Goal: Use online tool/utility: Utilize a website feature to perform a specific function

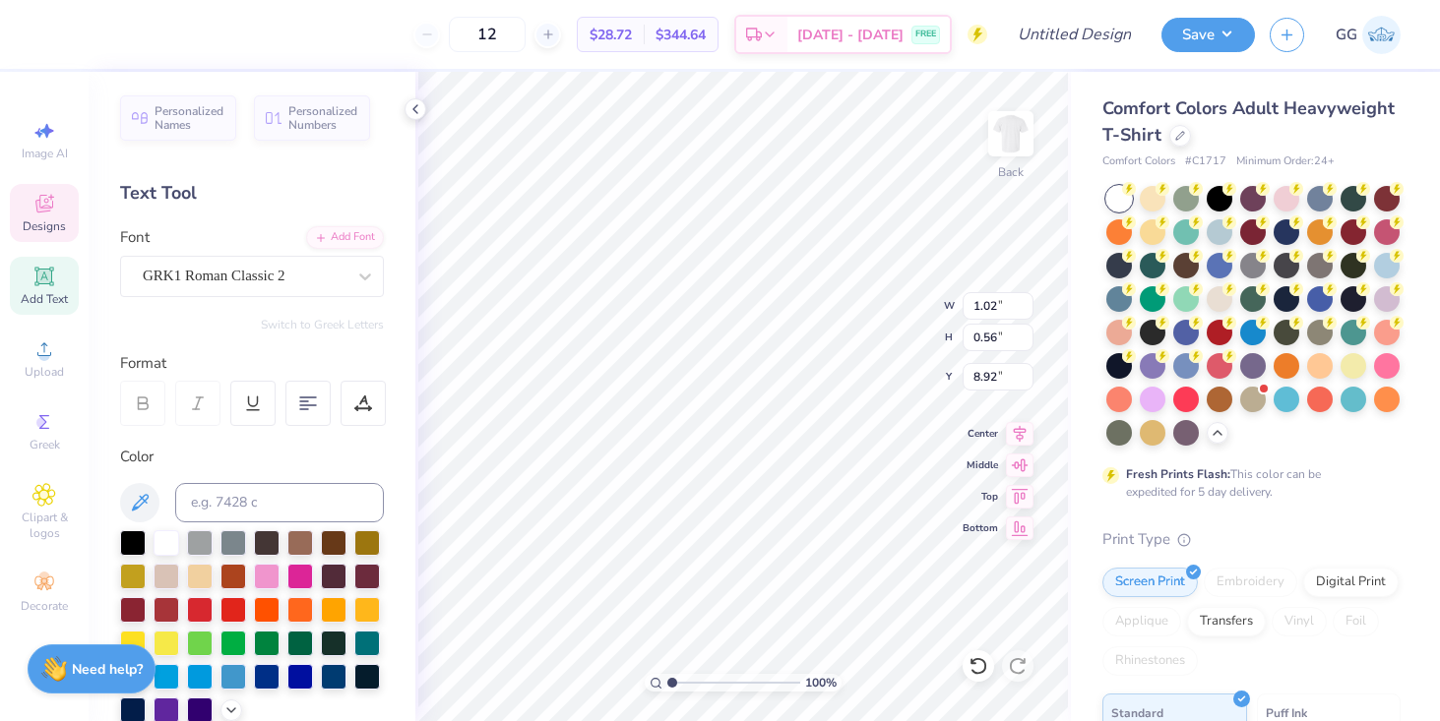
drag, startPoint x: 415, startPoint y: 98, endPoint x: 415, endPoint y: 116, distance: 17.7
click at [415, 98] on div at bounding box center [415, 109] width 22 height 22
click at [415, 116] on div "100 % Back W 1.02 1.02 " H 0.56 0.56 " Y 8.92 8.92 " Center Middle Top Bottom" at bounding box center [742, 396] width 655 height 649
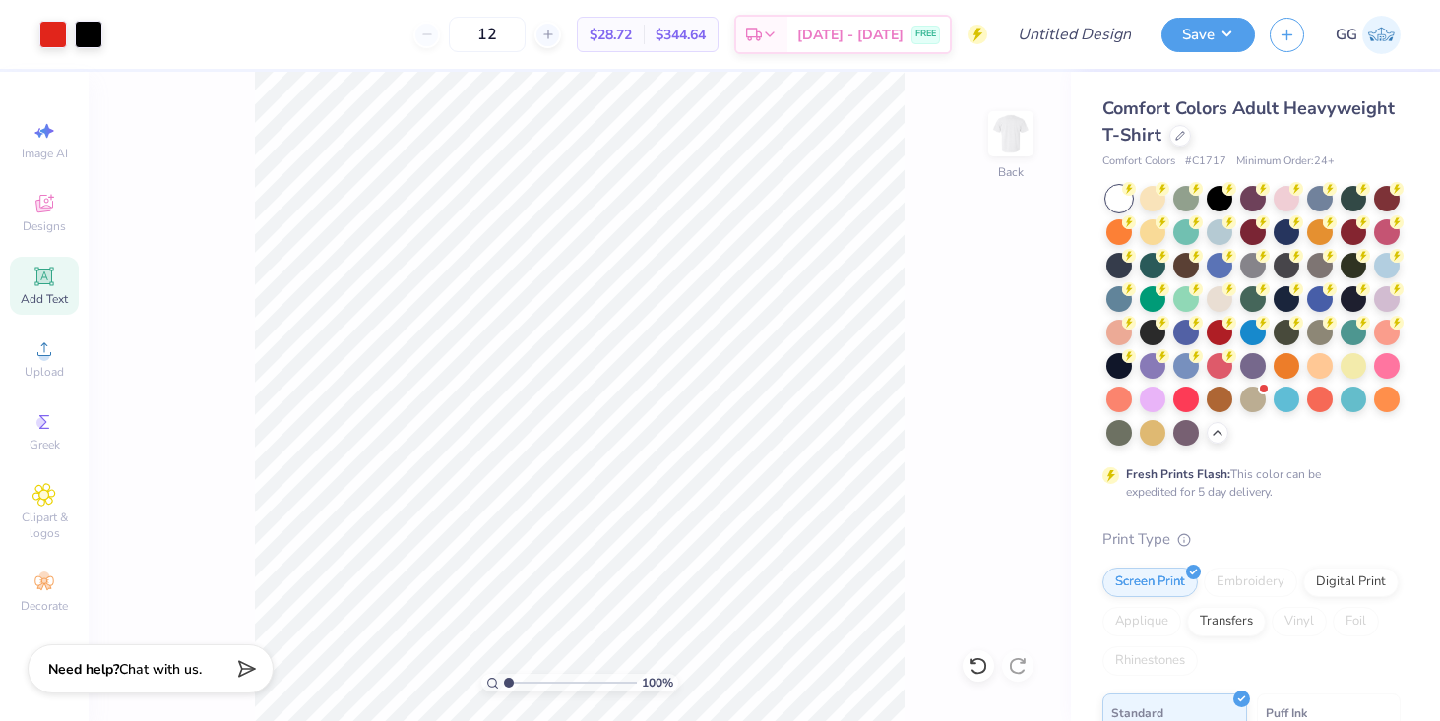
click at [36, 42] on div "Art colors" at bounding box center [51, 34] width 102 height 69
click at [55, 31] on div at bounding box center [53, 33] width 28 height 28
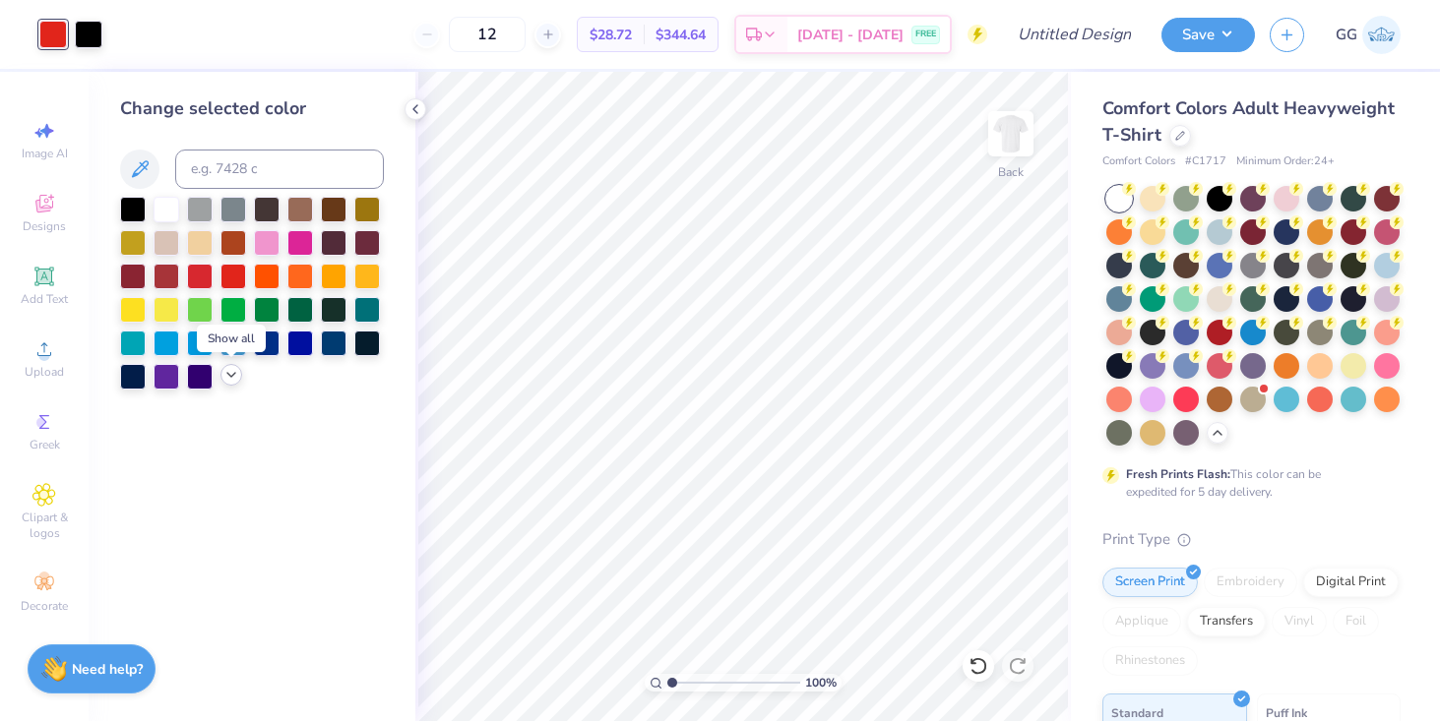
click at [228, 373] on icon at bounding box center [231, 375] width 16 height 16
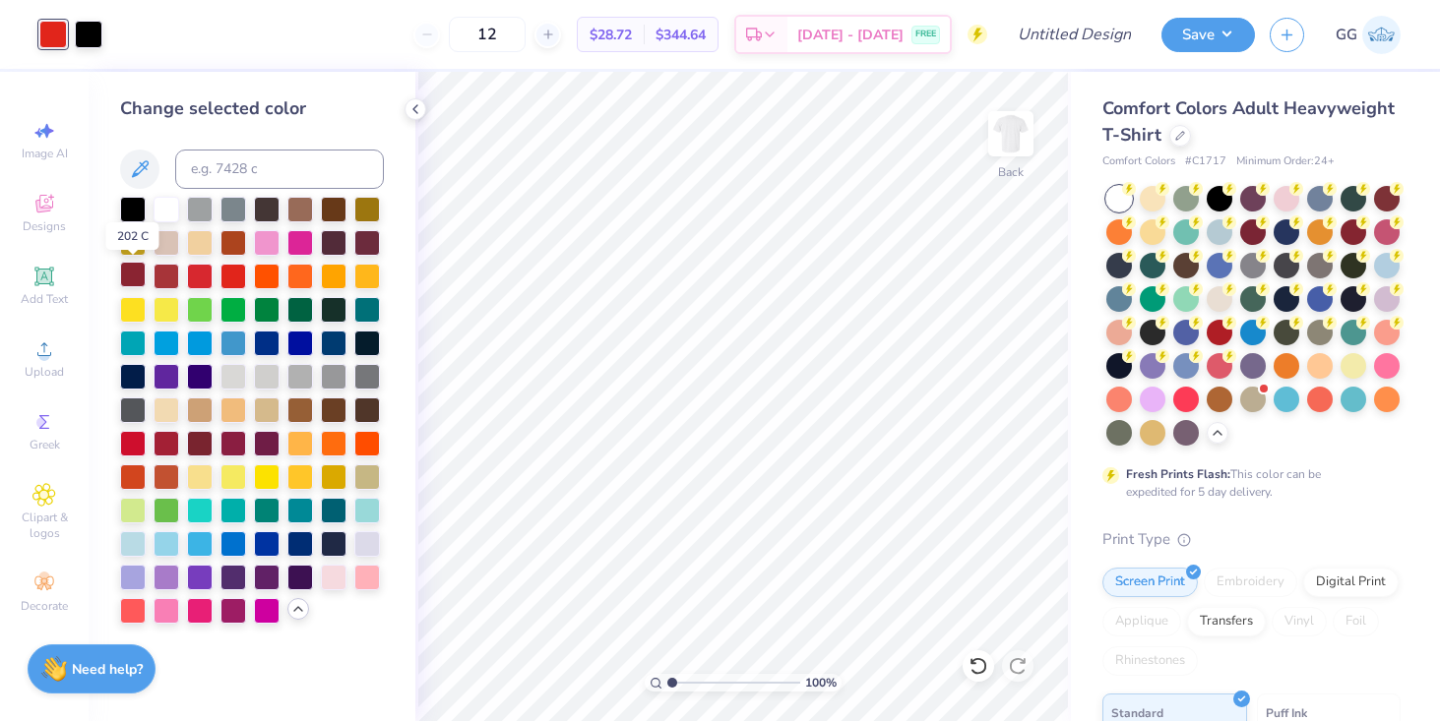
click at [138, 278] on div at bounding box center [133, 275] width 26 height 26
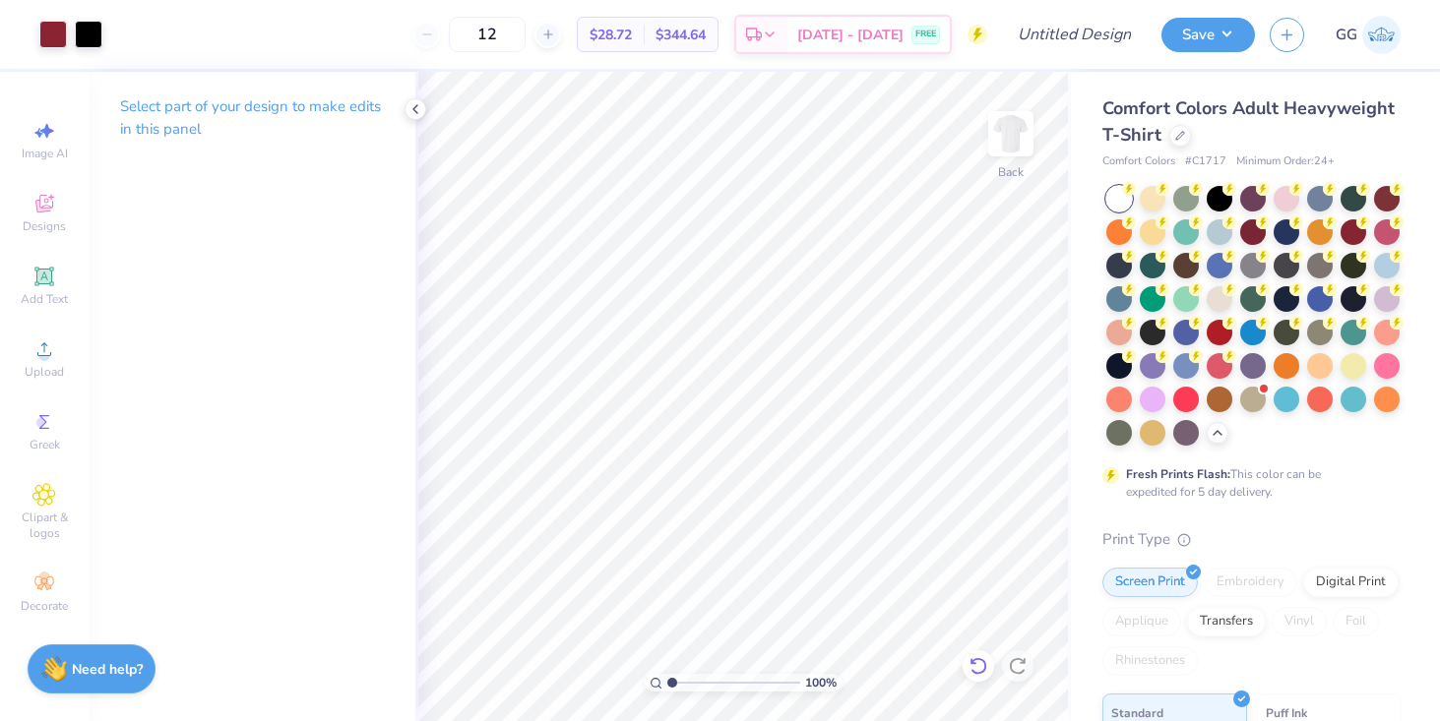
click at [981, 663] on icon at bounding box center [978, 666] width 20 height 20
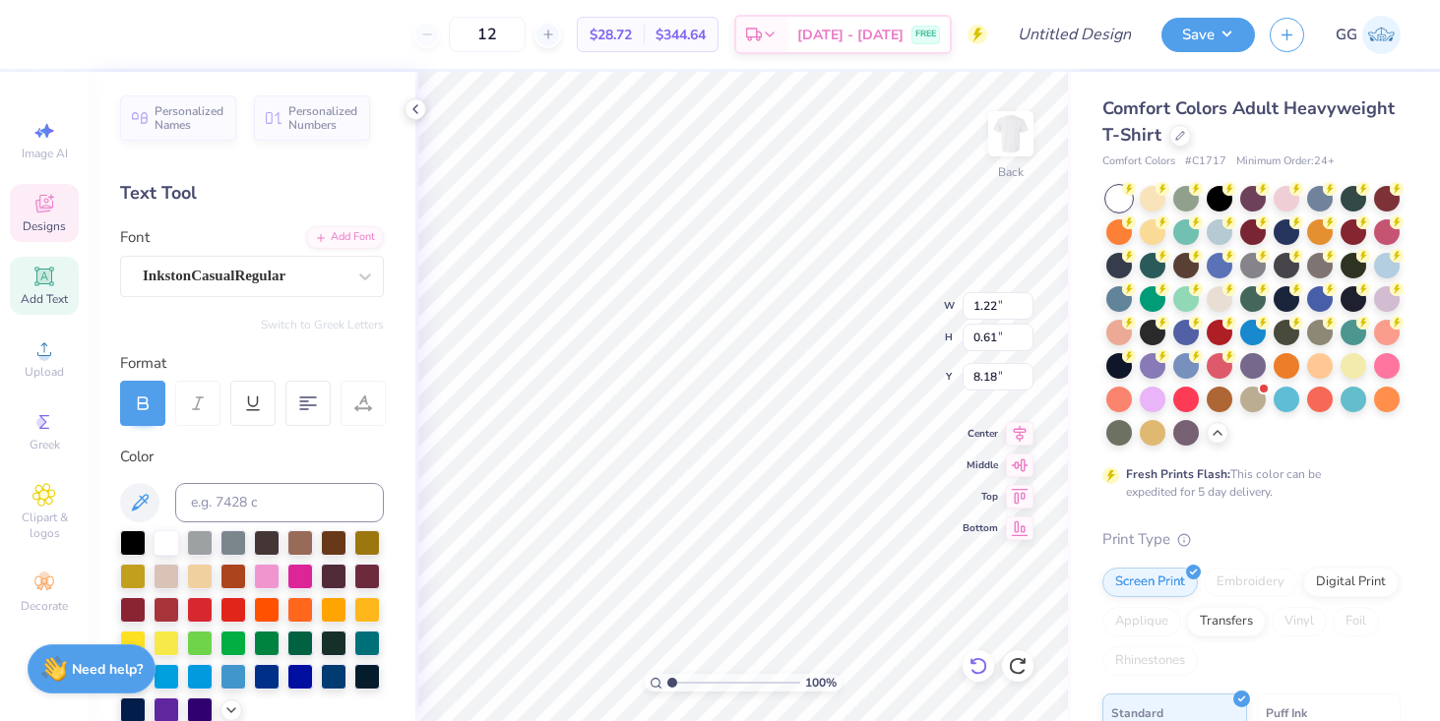
type textarea "2025"
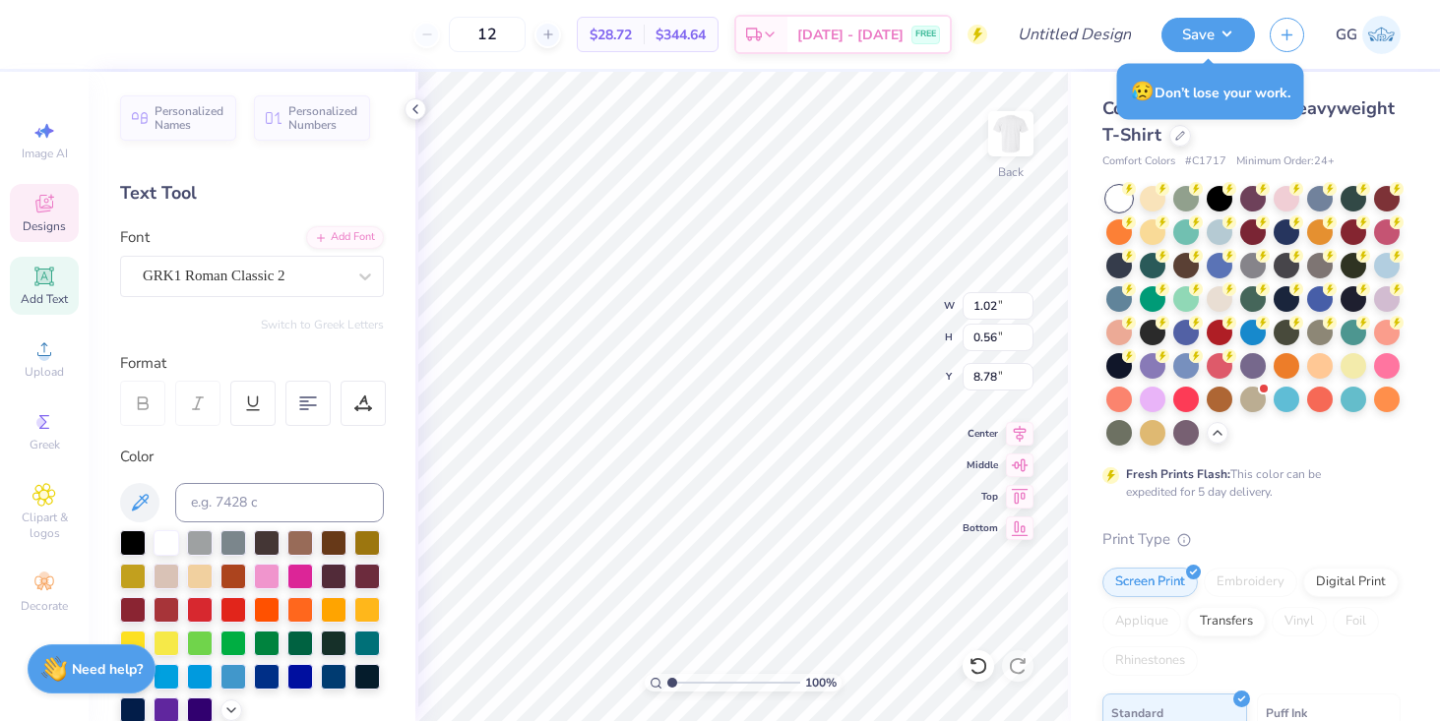
scroll to position [422, 0]
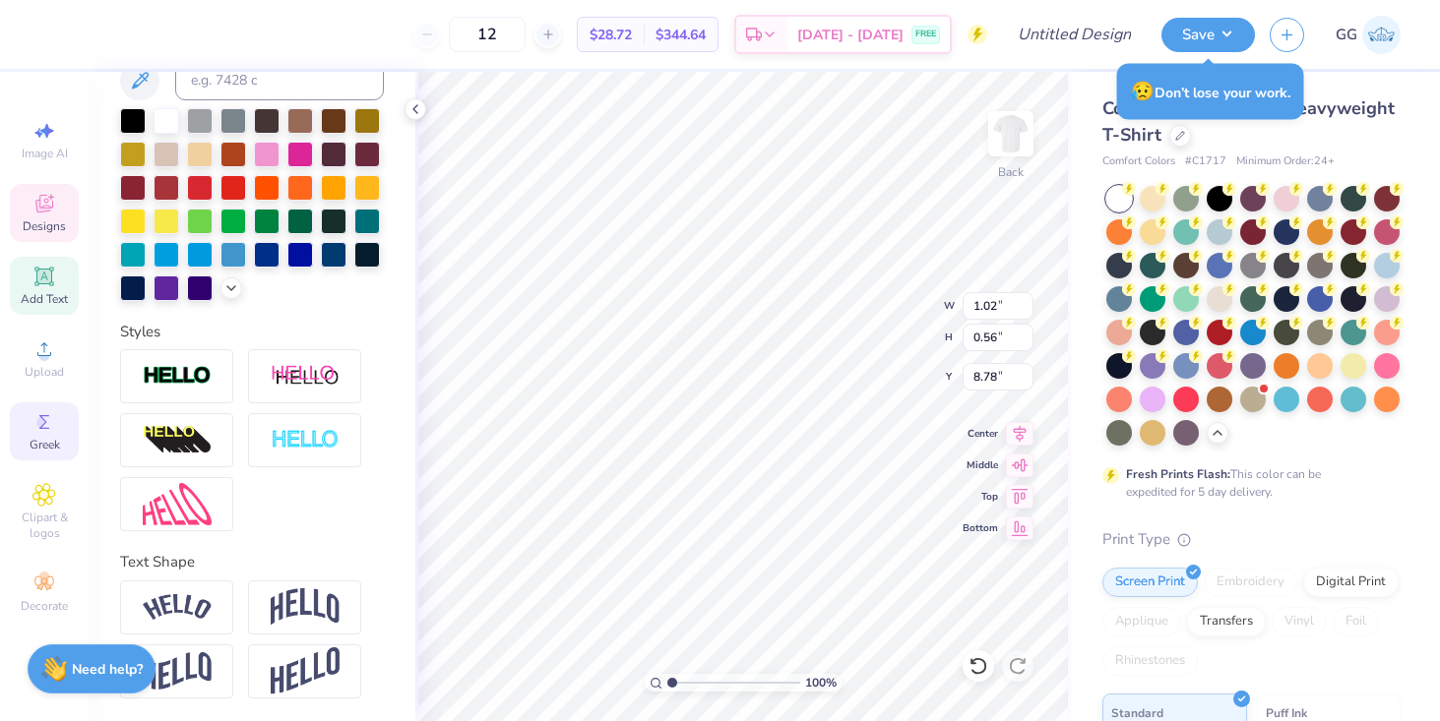
click at [60, 423] on div "Greek" at bounding box center [44, 431] width 69 height 58
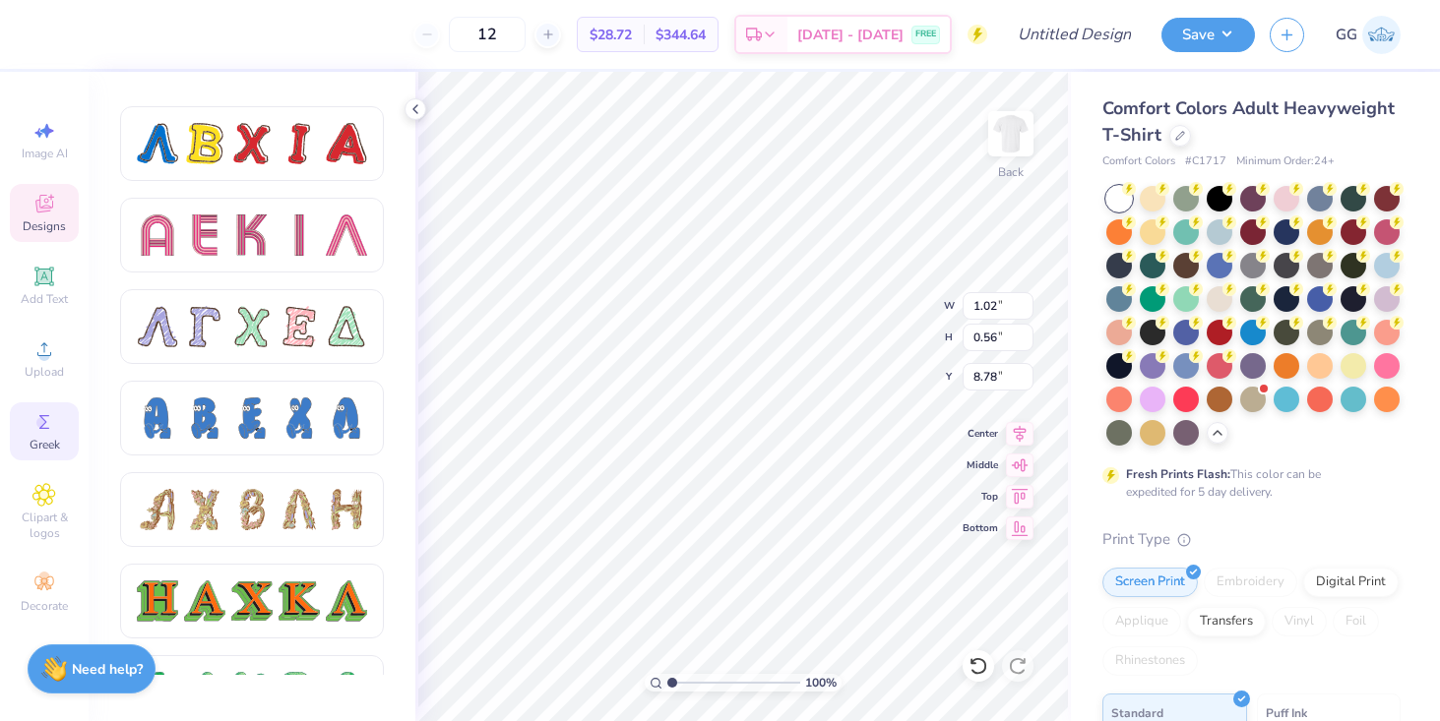
scroll to position [1763, 0]
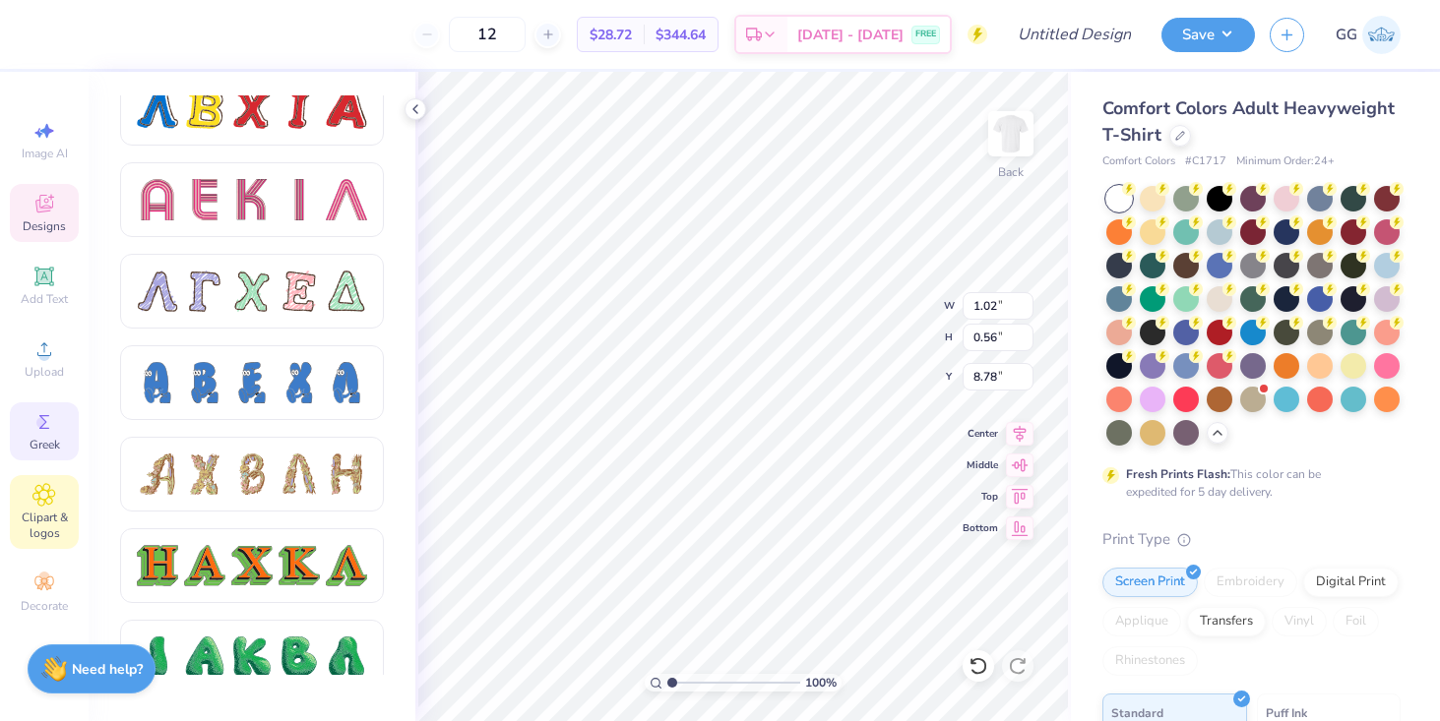
click at [43, 513] on span "Clipart & logos" at bounding box center [44, 525] width 69 height 31
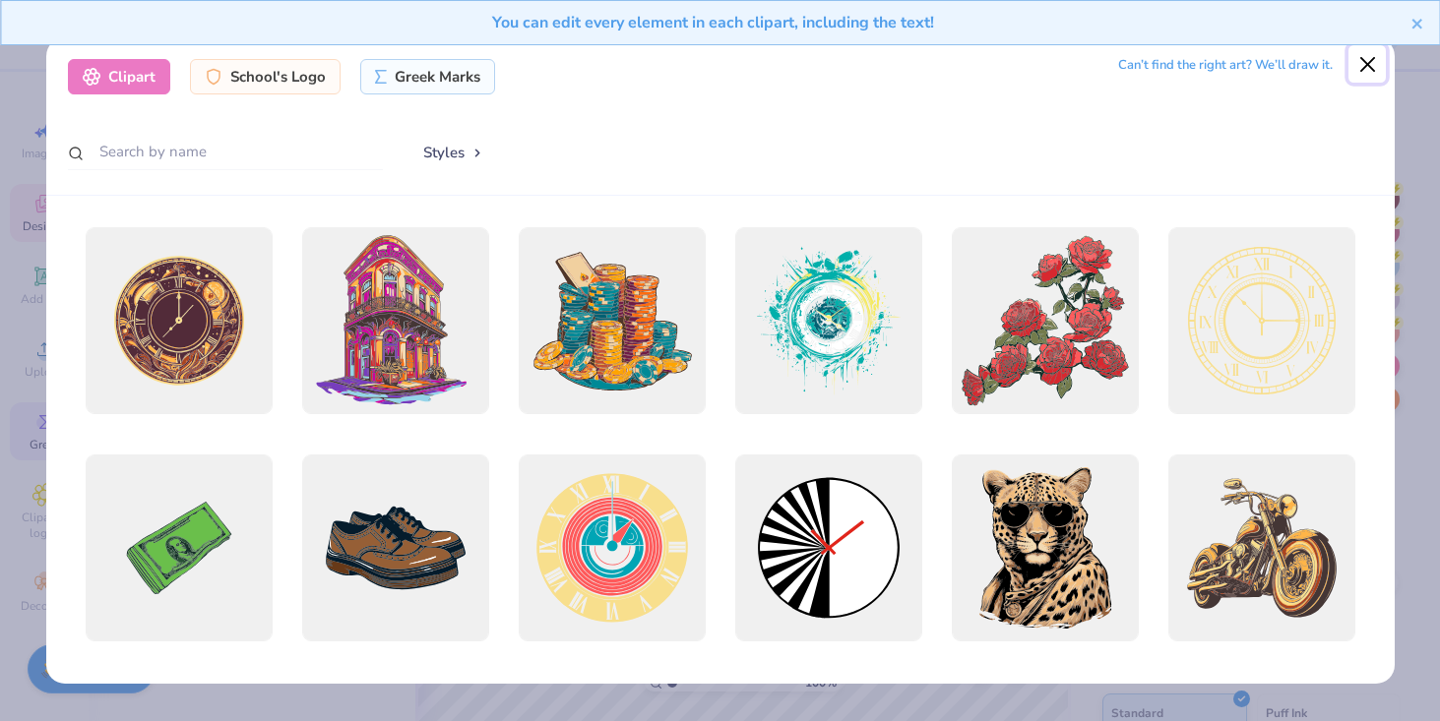
click at [1362, 68] on button "Close" at bounding box center [1366, 63] width 37 height 37
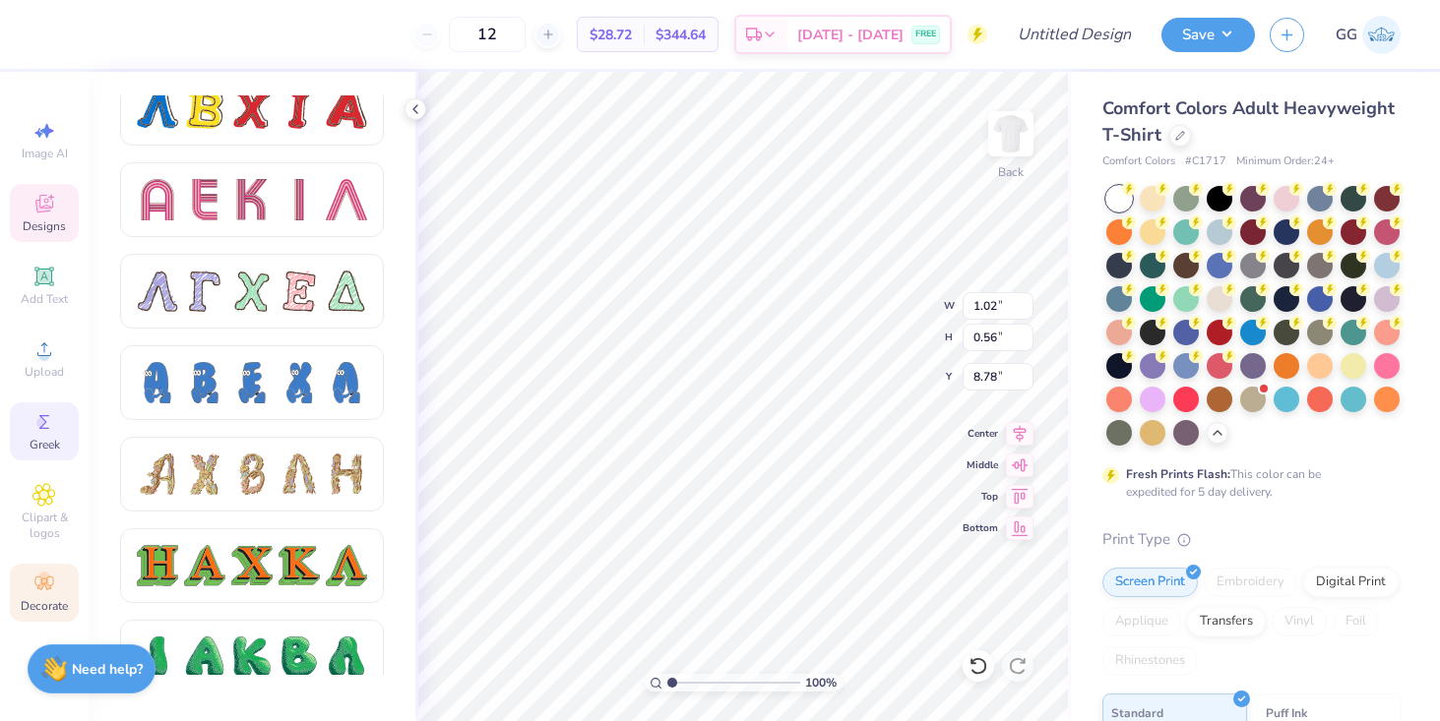
click at [51, 564] on div "Decorate" at bounding box center [44, 593] width 69 height 58
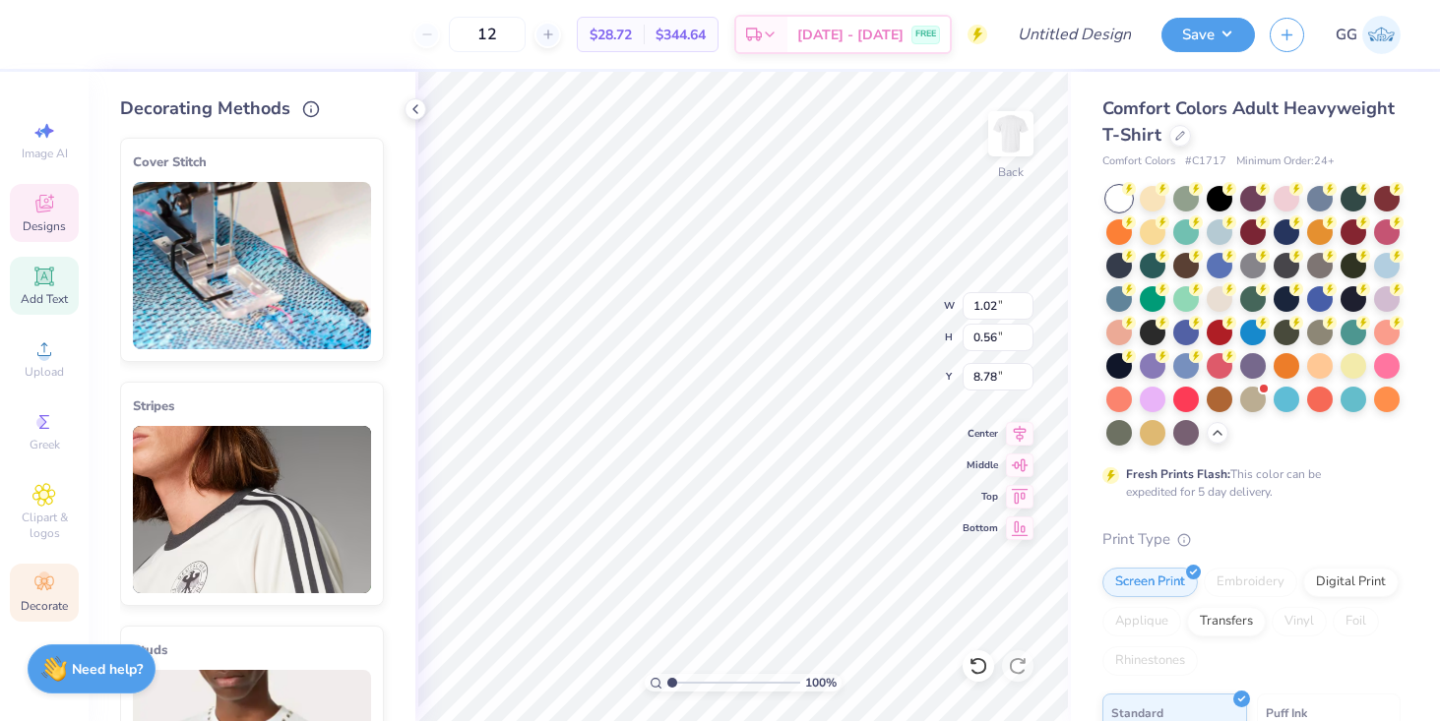
click at [43, 284] on icon at bounding box center [44, 277] width 24 height 24
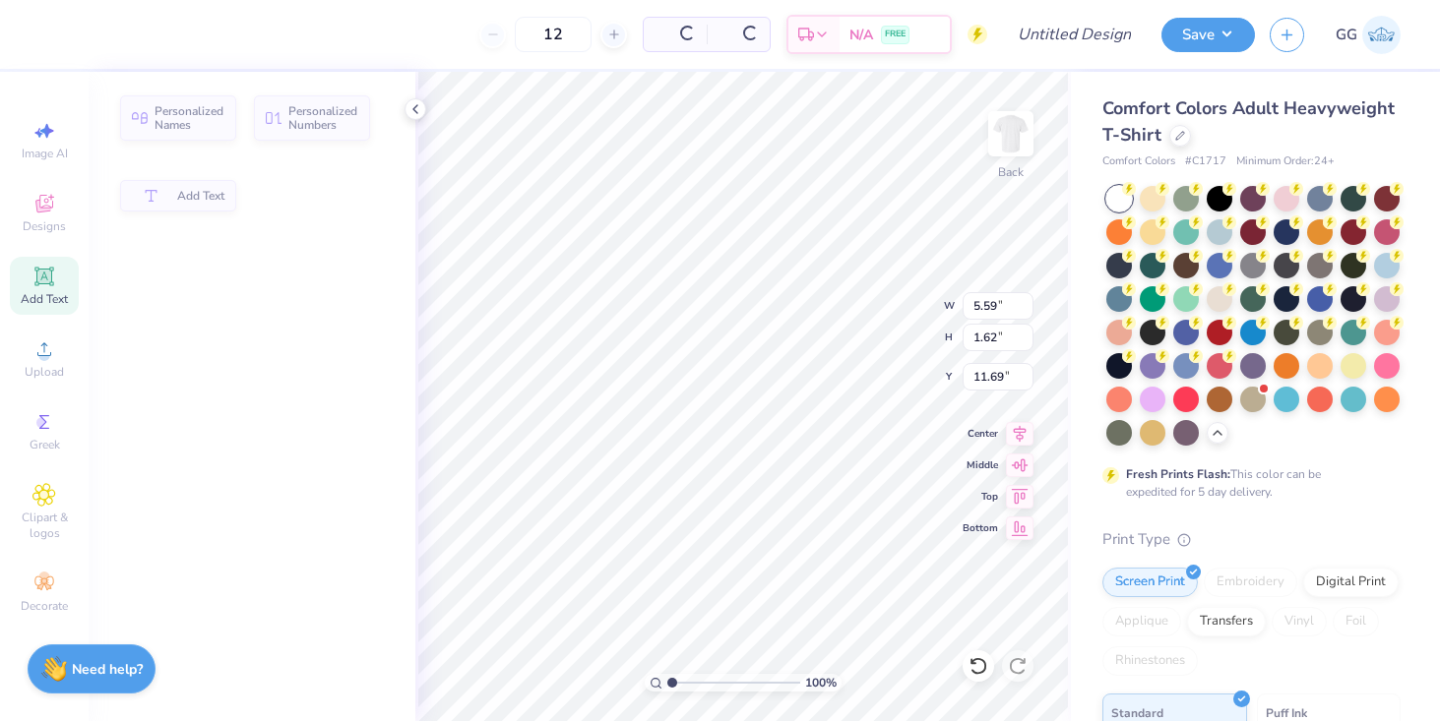
type input "5.59"
type input "1.62"
type input "11.69"
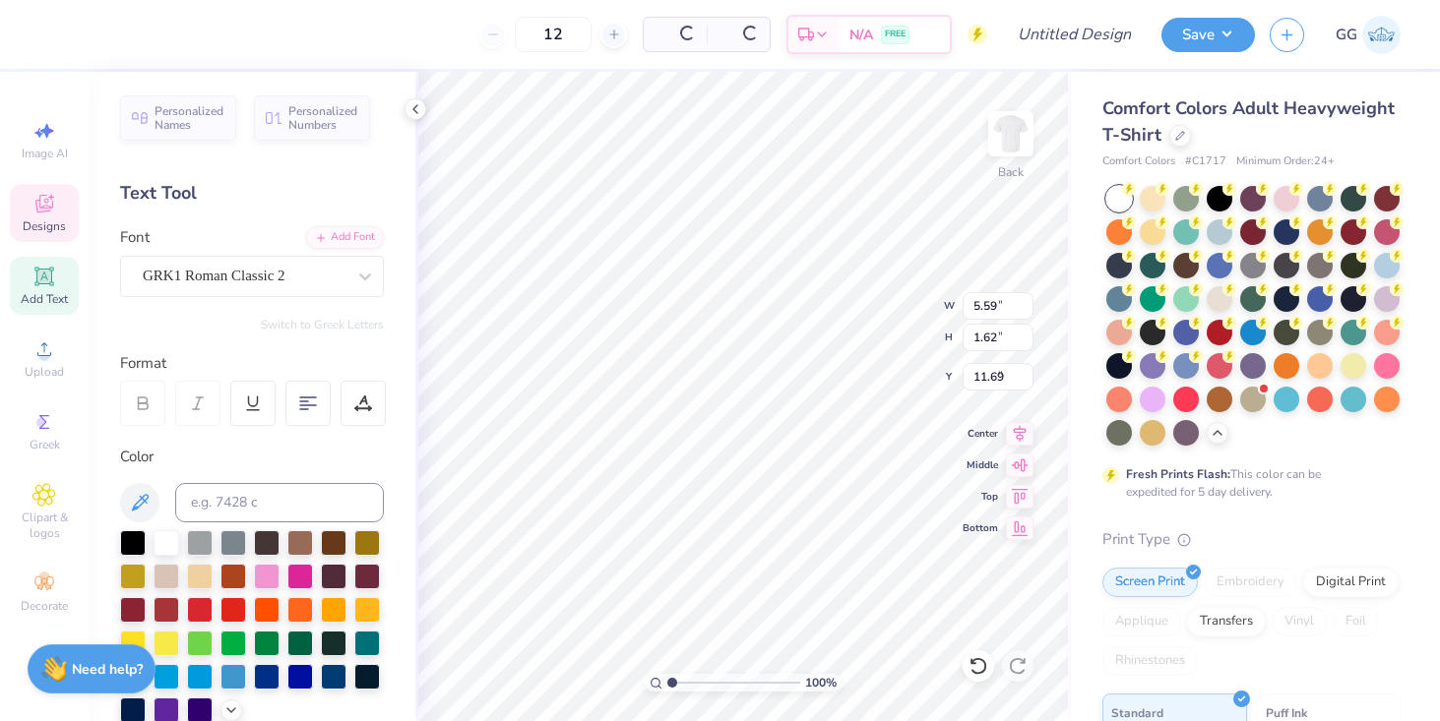
type input "1.02"
type input "0.56"
type input "8.78"
type input "0.75"
type input "0.41"
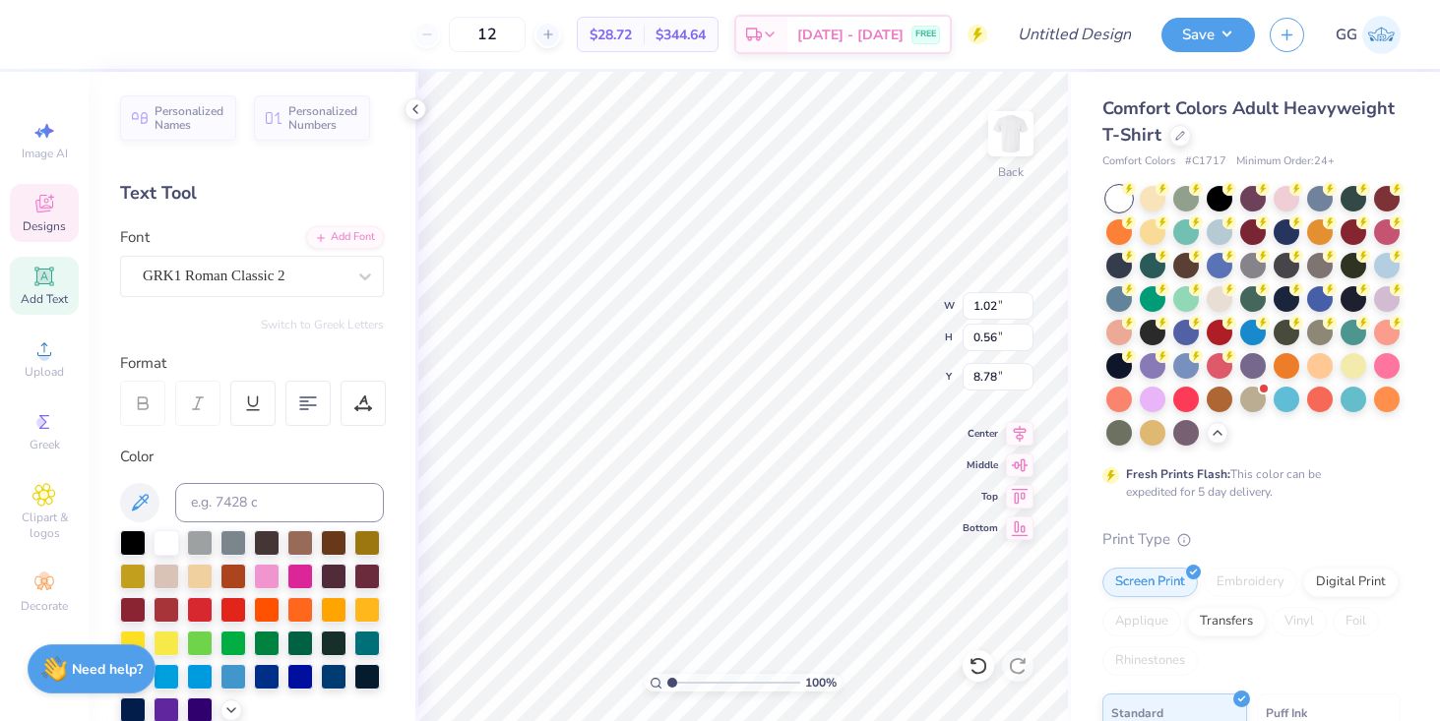
type input "8.91"
type input "1.25"
type input "0.68"
type input "8.92"
click at [266, 281] on div "GRK1 Roman Classic 2" at bounding box center [244, 276] width 207 height 31
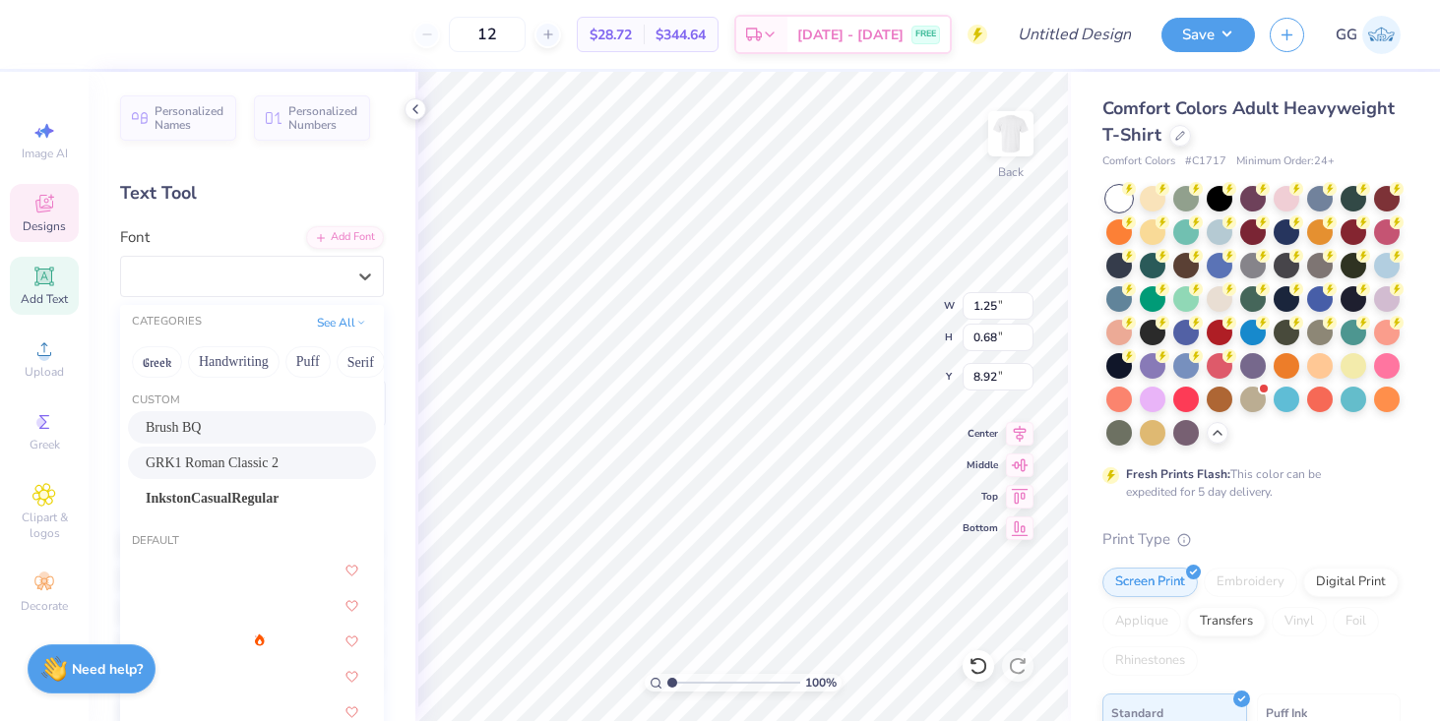
scroll to position [0, 0]
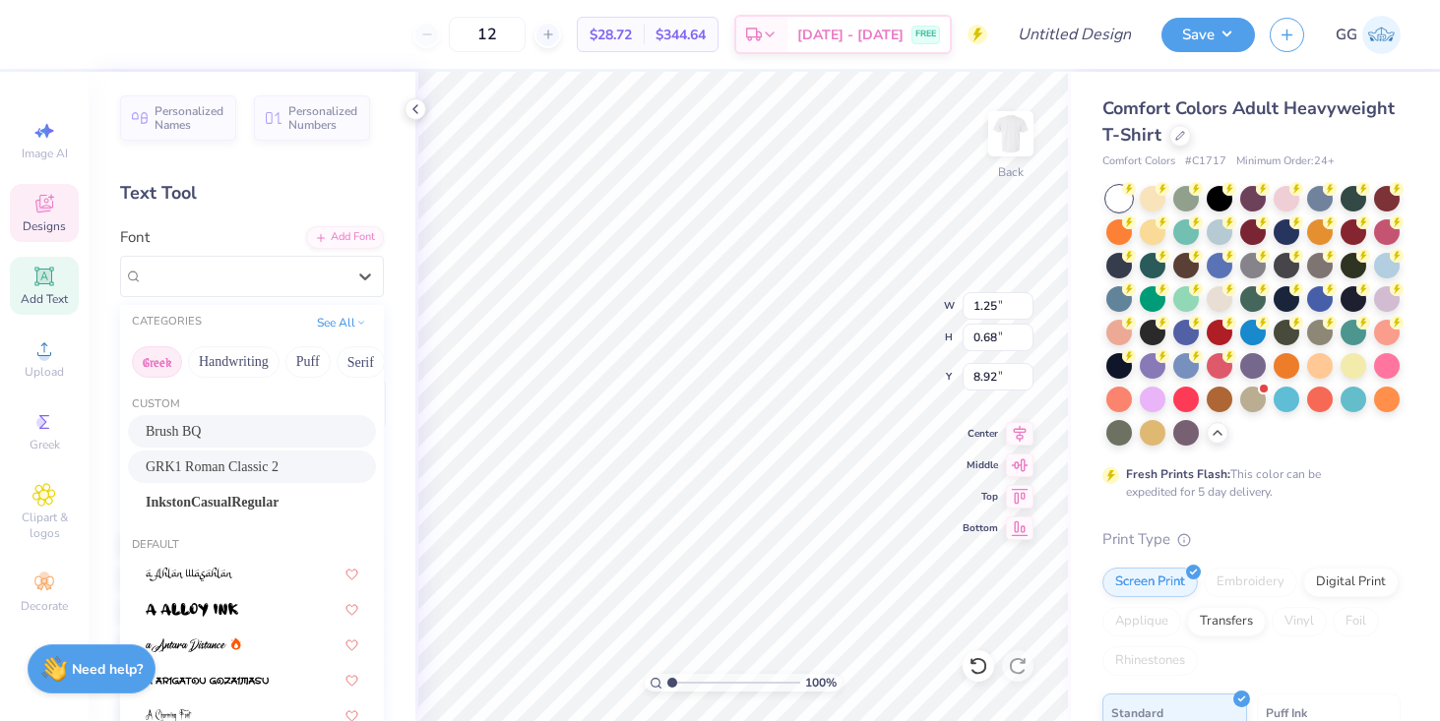
click at [160, 354] on button "Greek" at bounding box center [157, 361] width 50 height 31
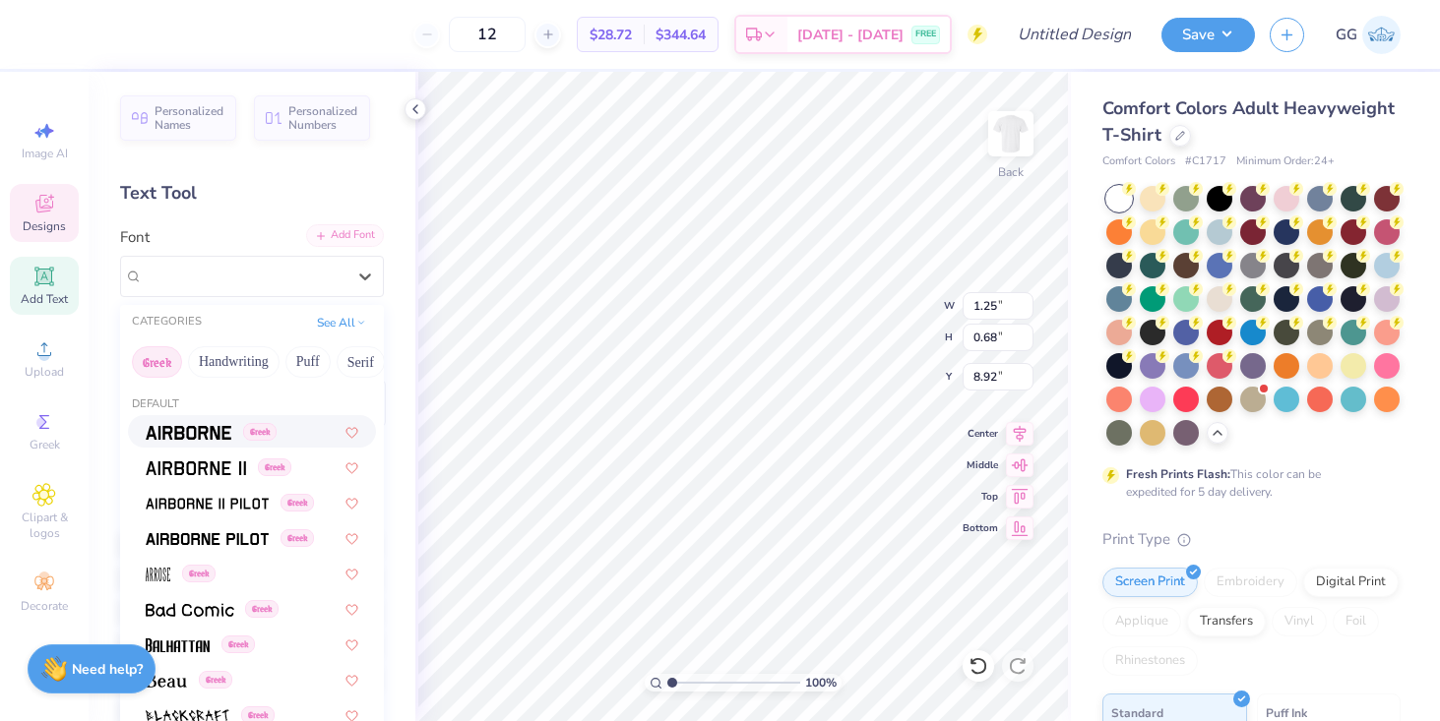
click at [343, 226] on div "Add Font" at bounding box center [345, 235] width 78 height 23
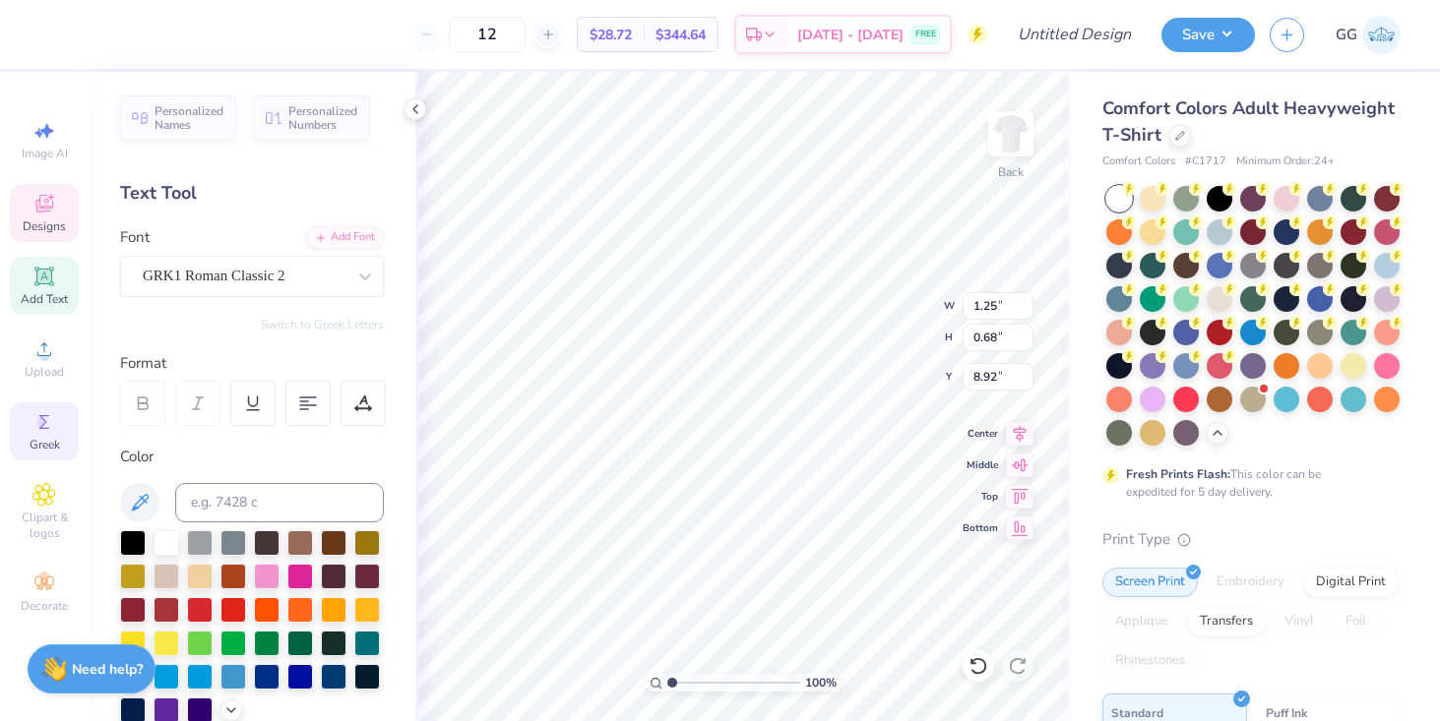
click at [40, 456] on div "Greek" at bounding box center [44, 431] width 69 height 58
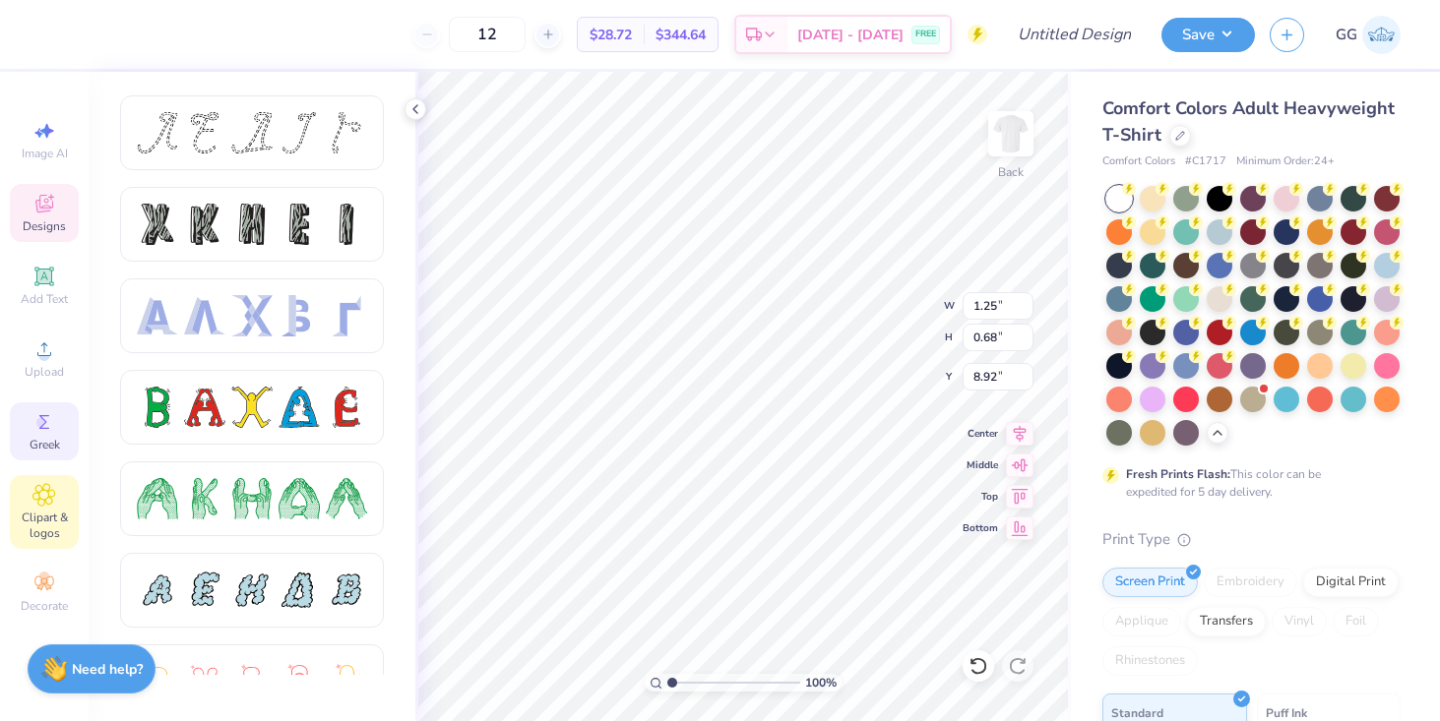
click at [33, 497] on icon at bounding box center [44, 495] width 22 height 22
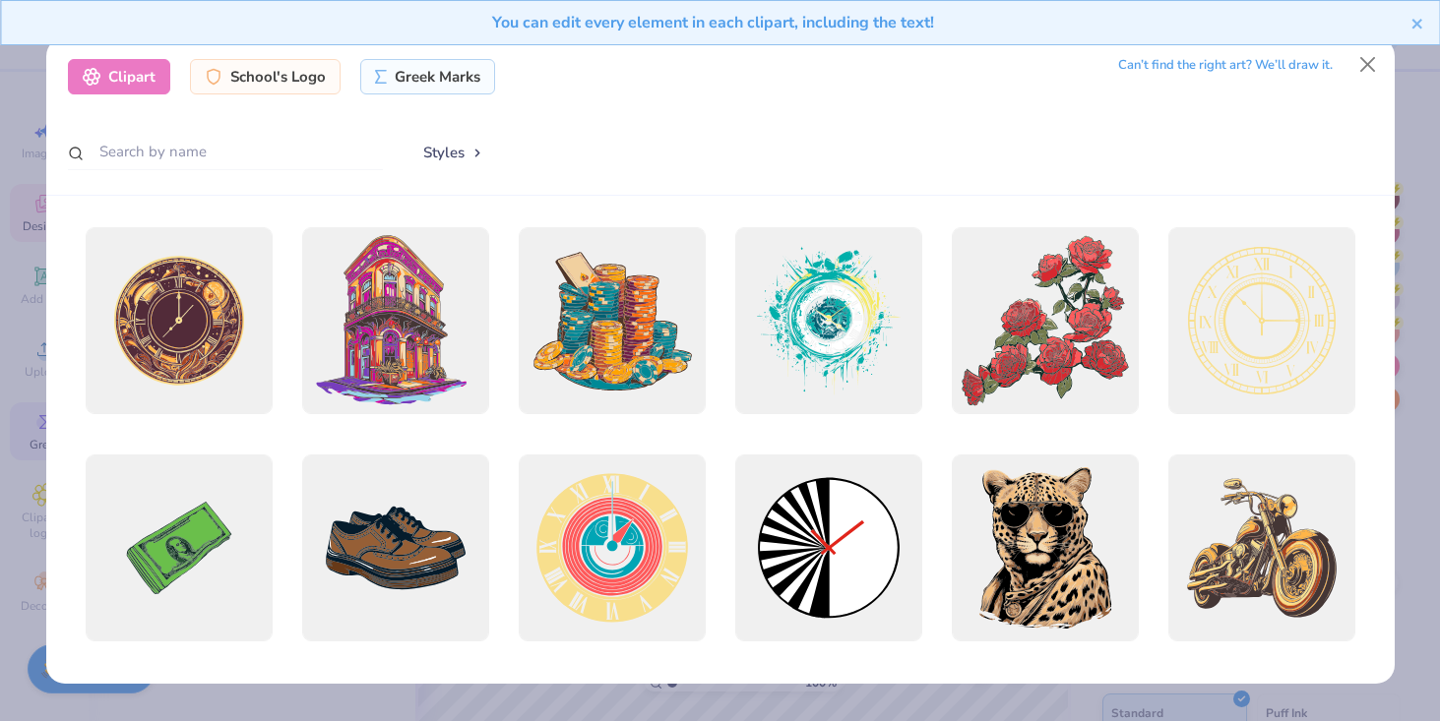
click at [1367, 59] on div "You can edit every element in each clipart, including the text!" at bounding box center [720, 30] width 1440 height 60
click at [1370, 66] on button "Close" at bounding box center [1366, 63] width 37 height 37
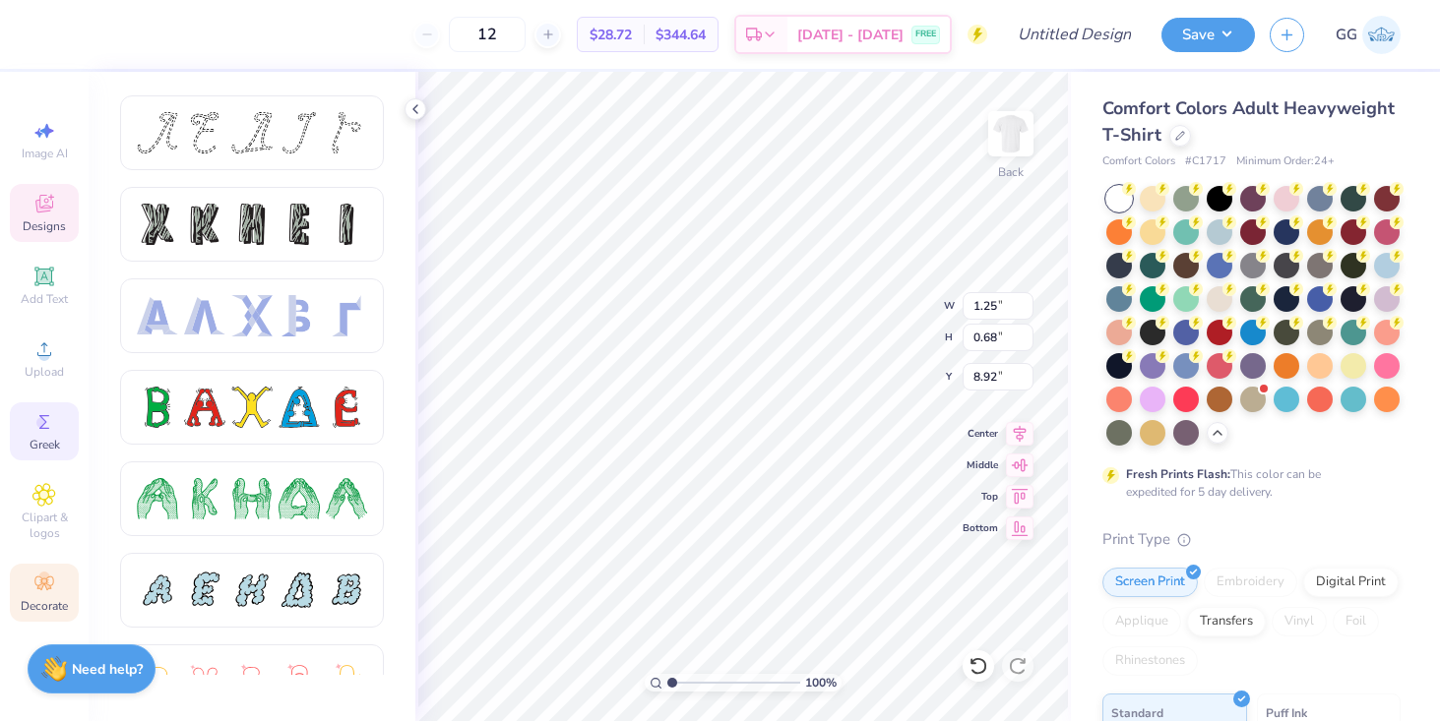
click at [52, 594] on icon at bounding box center [44, 584] width 24 height 24
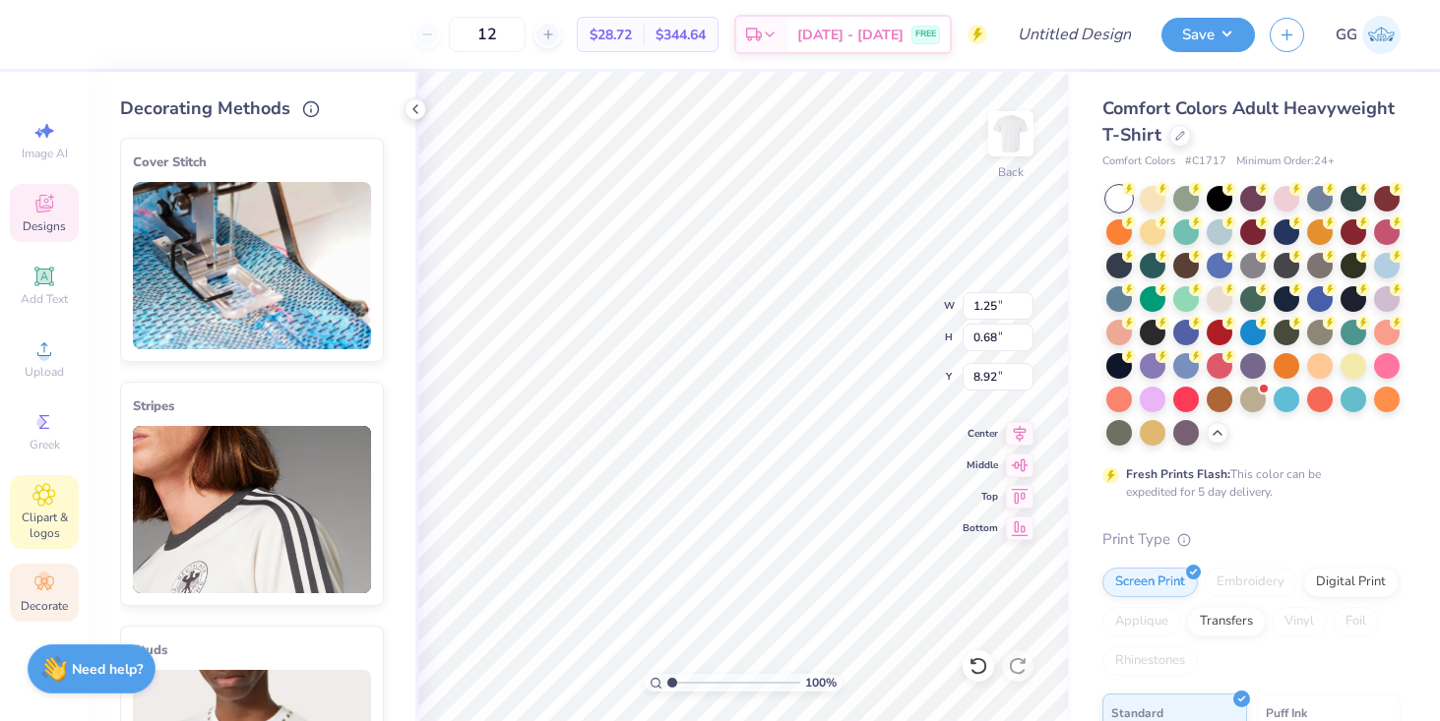
click at [41, 545] on div "Clipart & logos" at bounding box center [44, 512] width 69 height 74
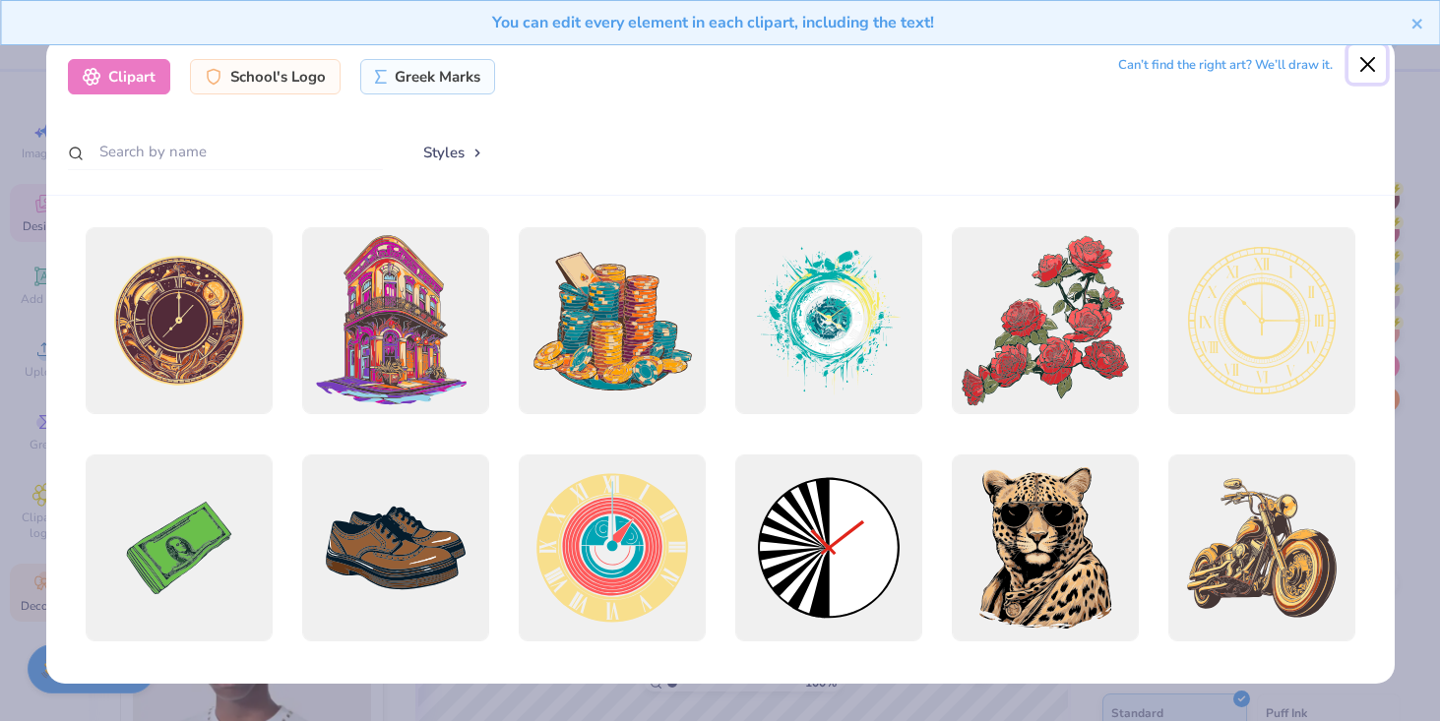
click at [1367, 70] on button "Close" at bounding box center [1366, 63] width 37 height 37
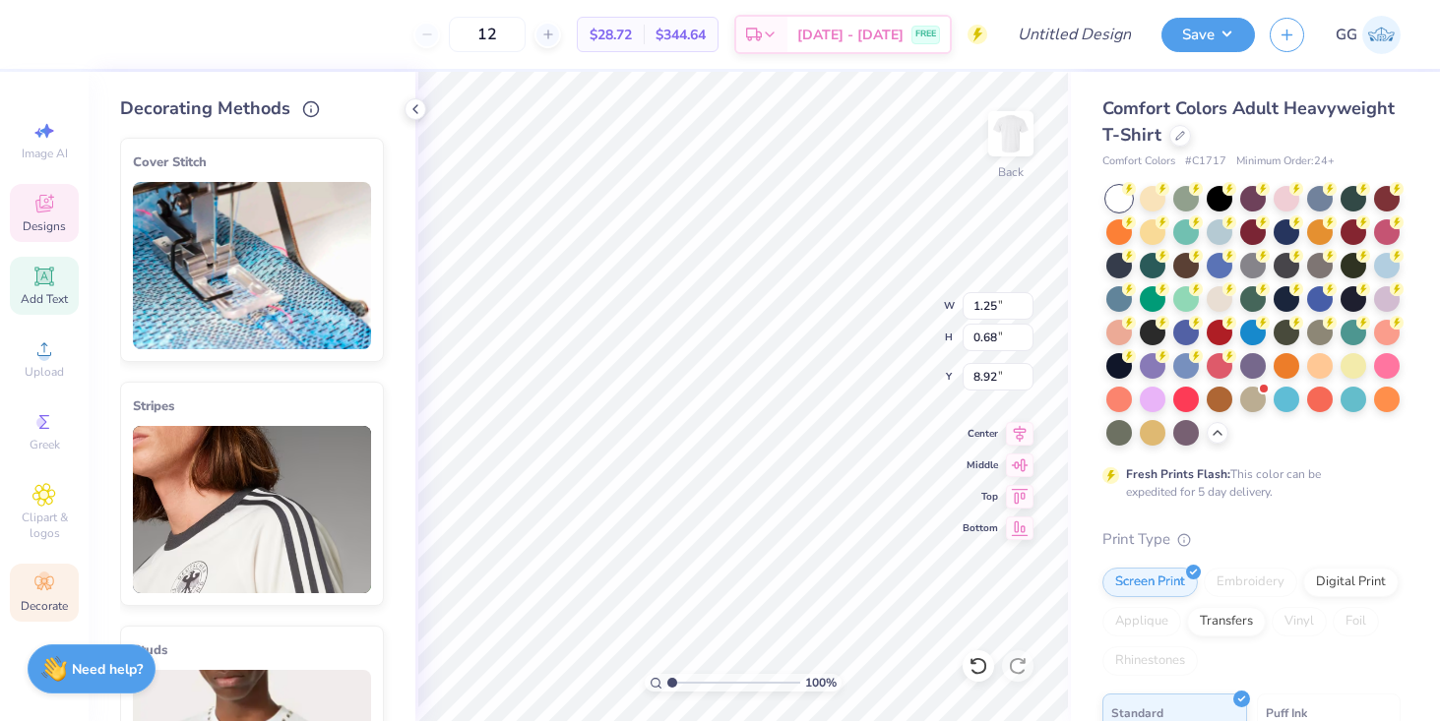
click at [72, 286] on div "Add Text" at bounding box center [44, 286] width 69 height 58
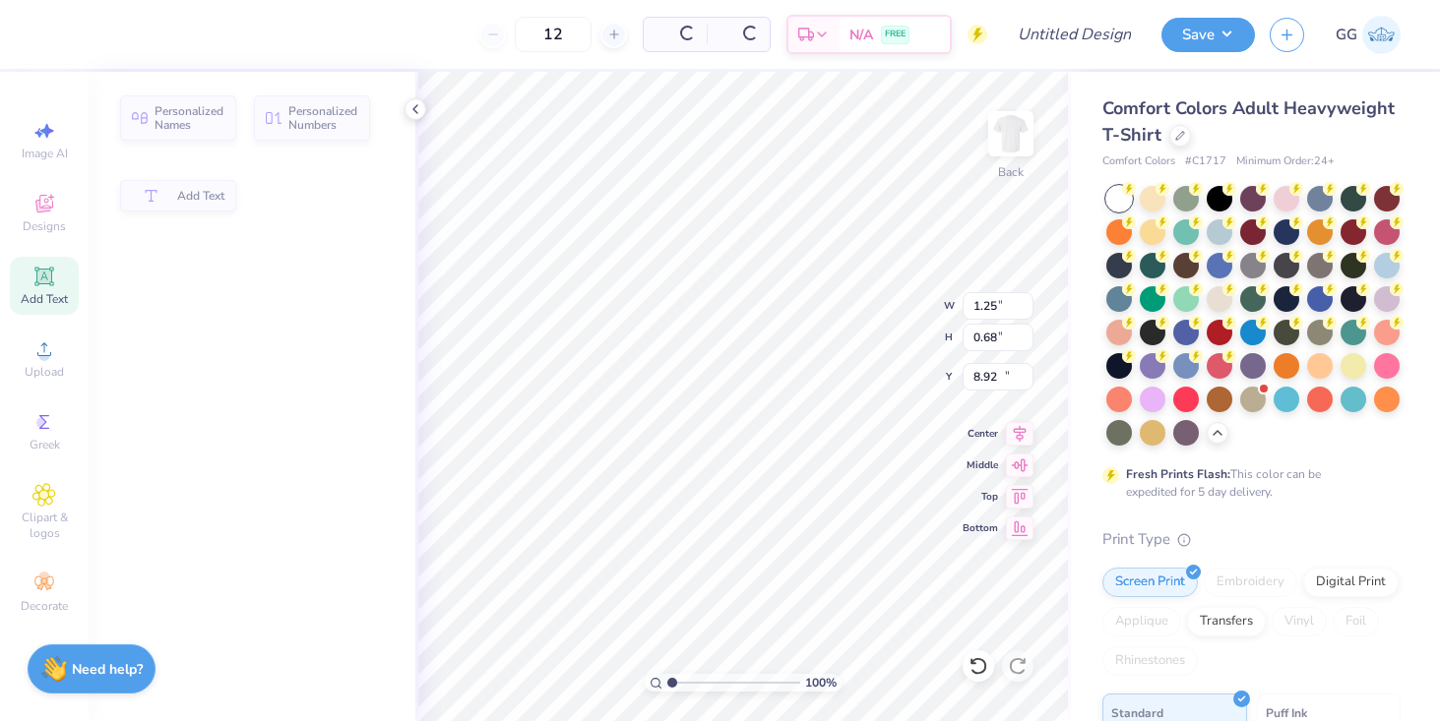
type input "5.59"
type input "1.62"
type input "11.69"
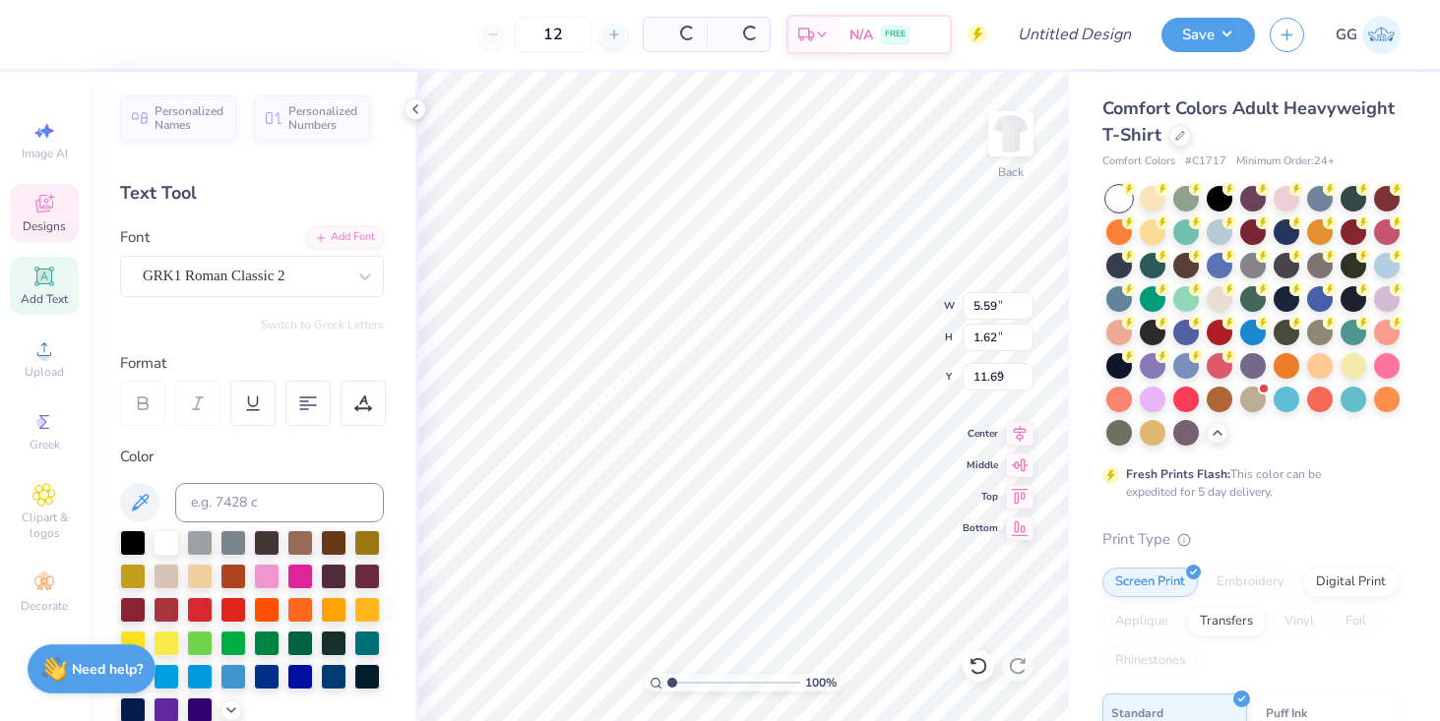
type input "1.25"
type input "0.68"
type input "8.92"
click at [32, 414] on icon at bounding box center [44, 422] width 24 height 24
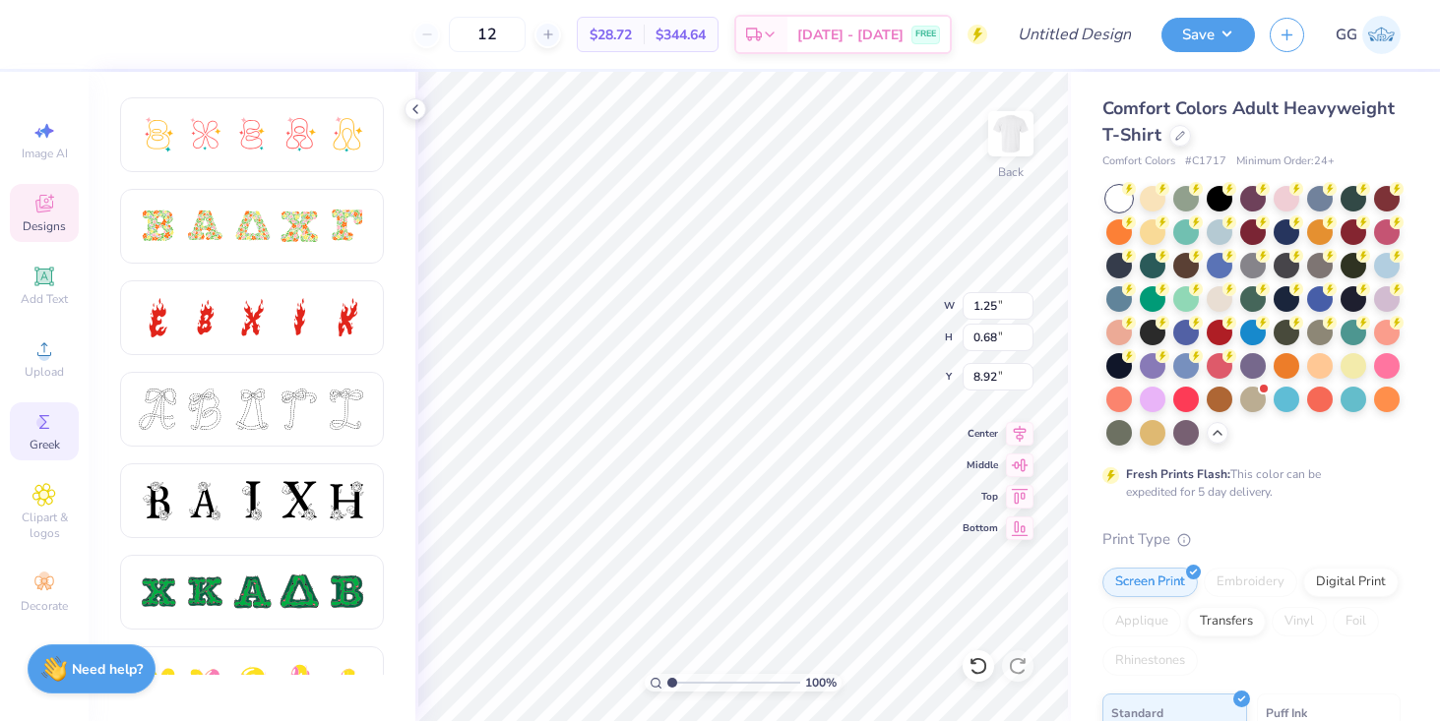
scroll to position [571, 0]
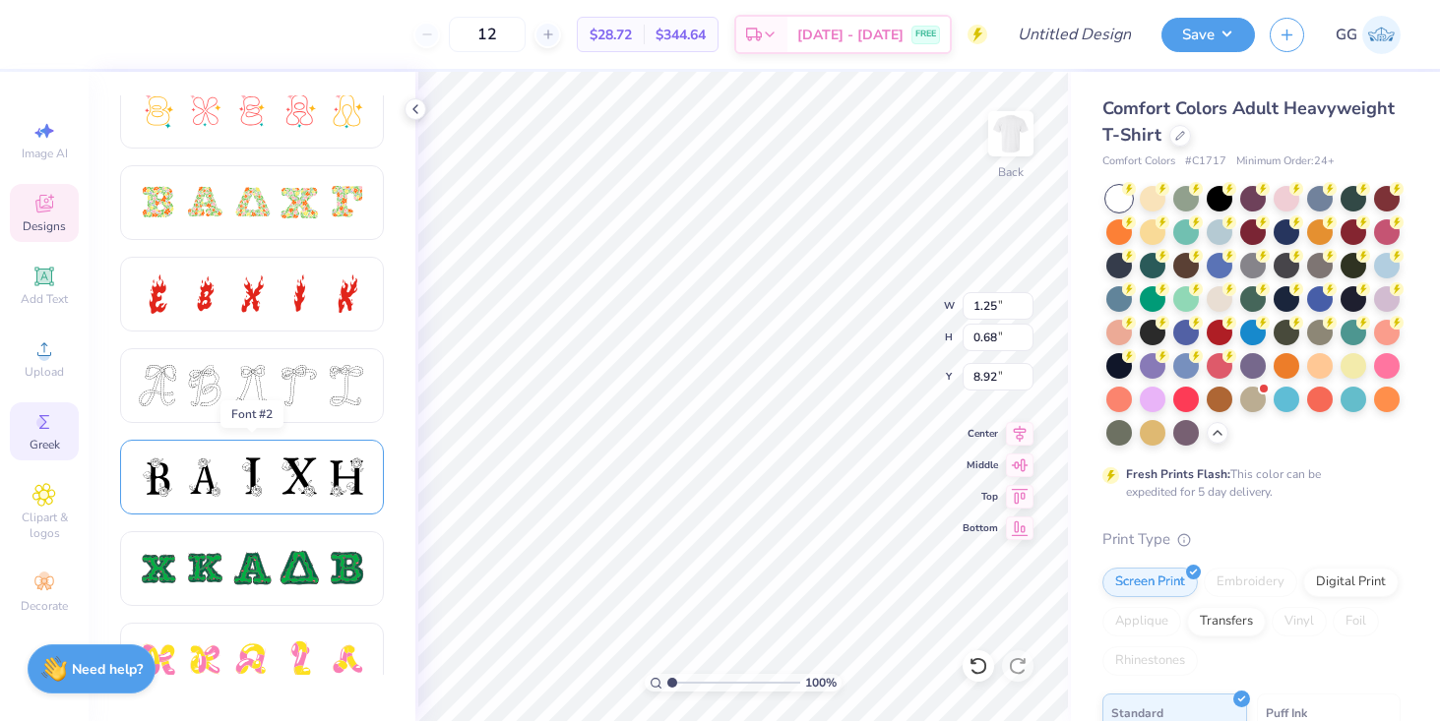
click at [284, 488] on div at bounding box center [298, 477] width 41 height 41
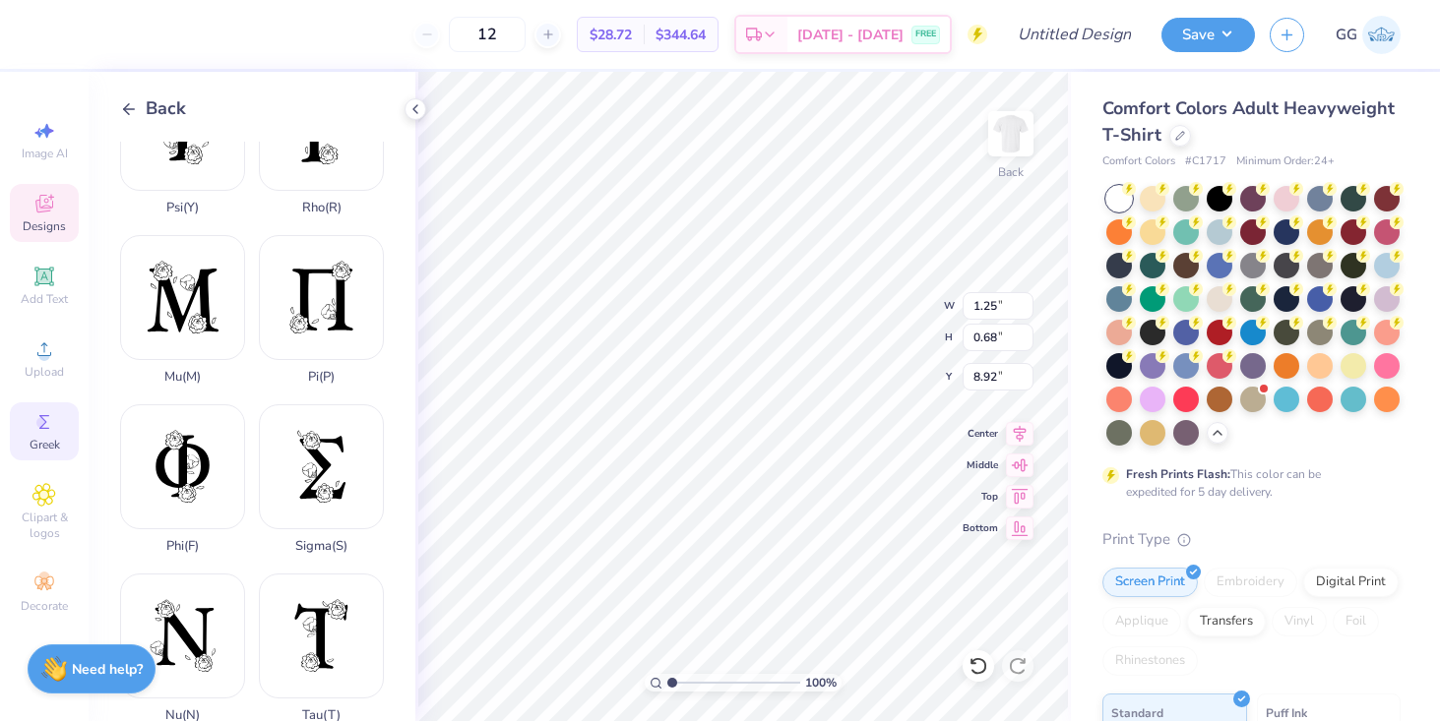
scroll to position [1455, 0]
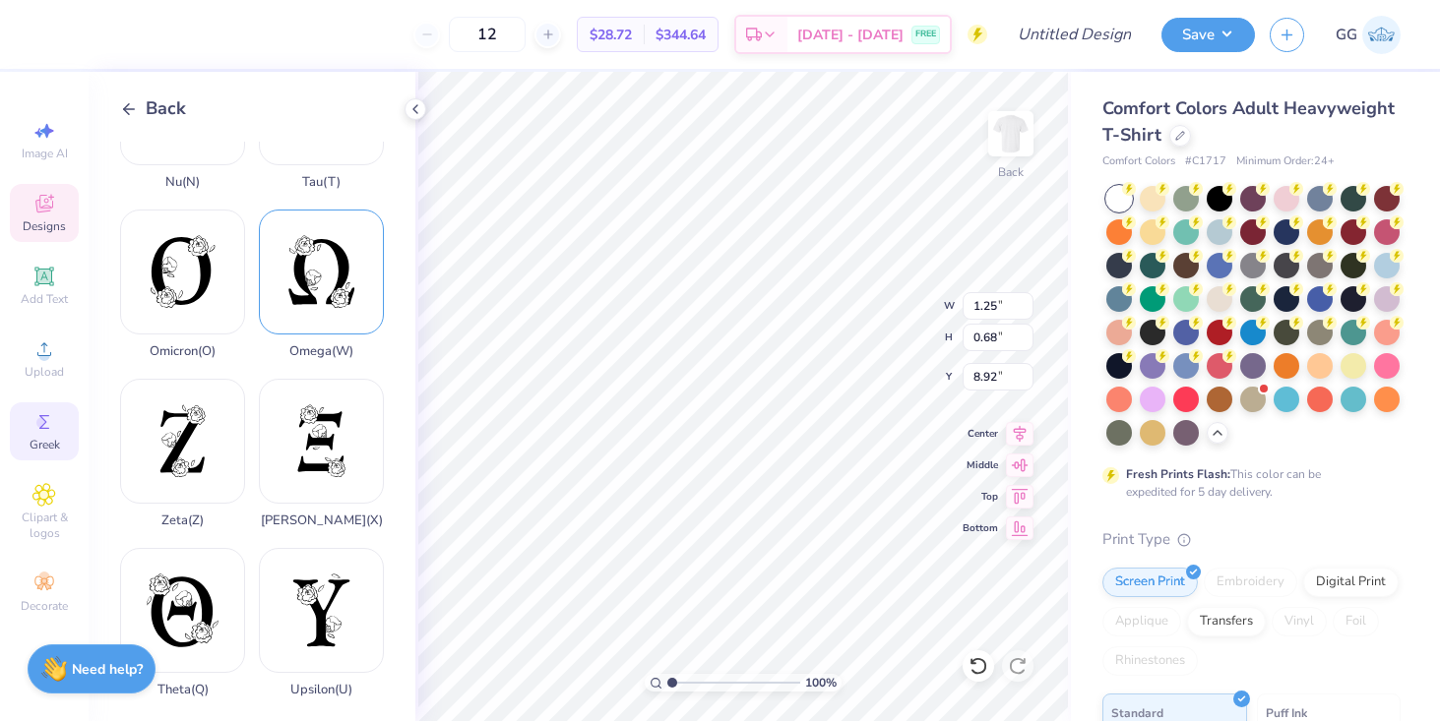
click at [312, 334] on div "Omega ( W )" at bounding box center [321, 285] width 125 height 150
type input "14.23"
type input "15.69"
type input "4.66"
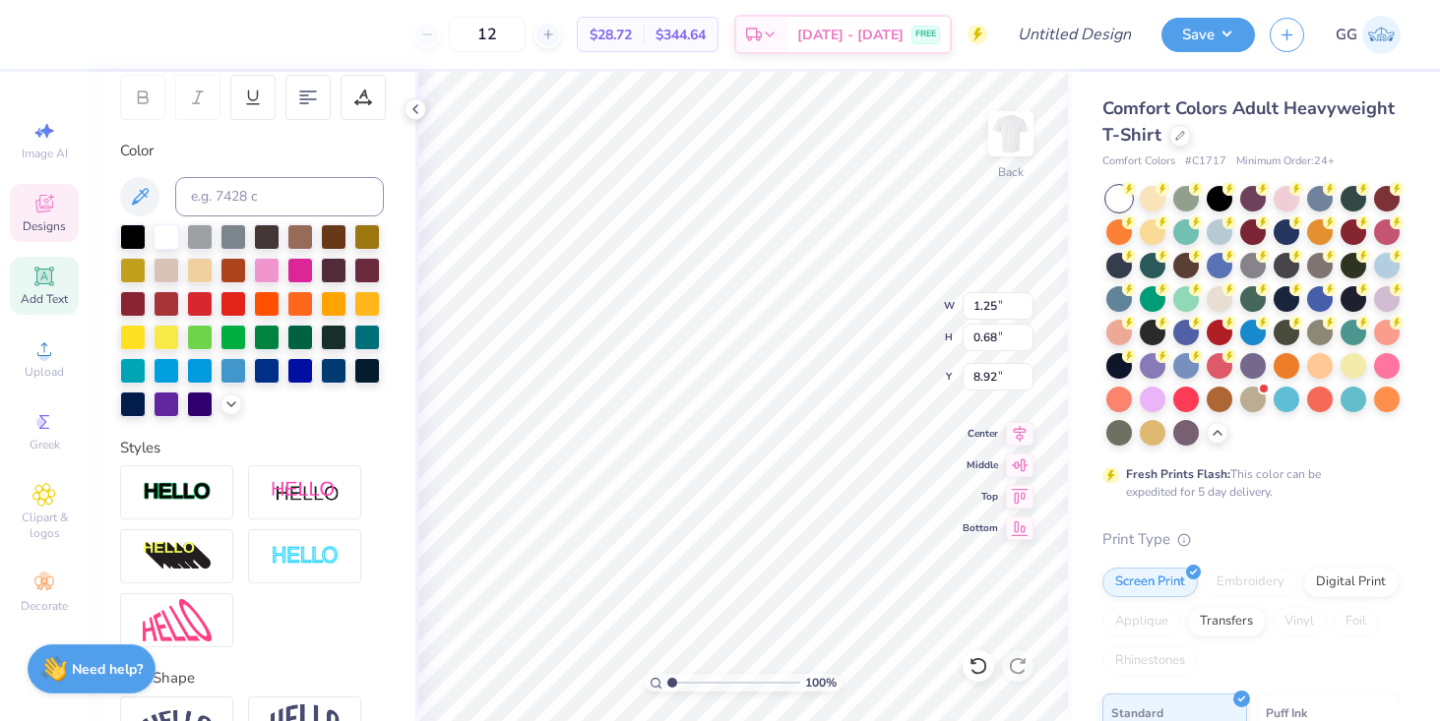
scroll to position [347, 0]
